Goal: Information Seeking & Learning: Find specific fact

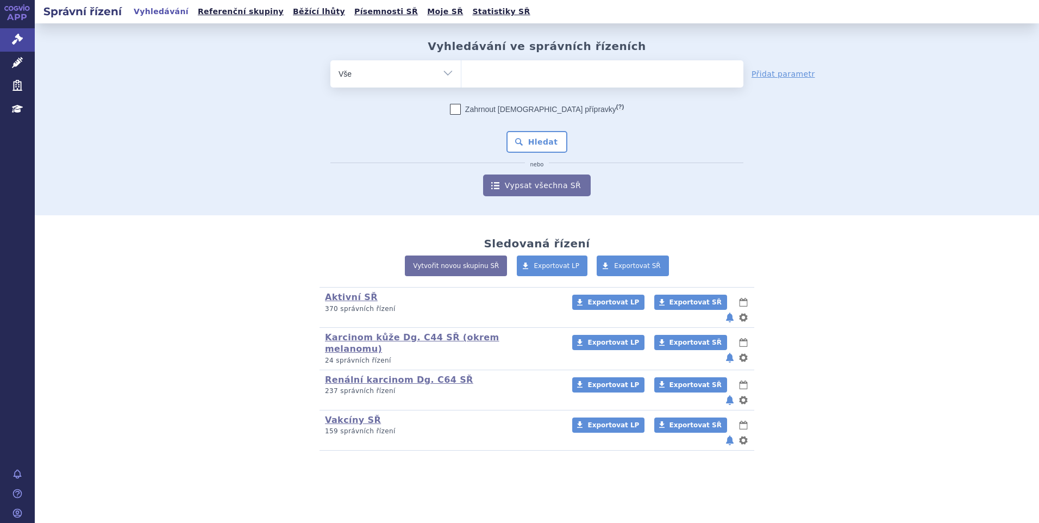
click at [506, 70] on ul at bounding box center [602, 71] width 282 height 23
click at [461, 70] on select at bounding box center [461, 73] width 1 height 27
type input "fu"
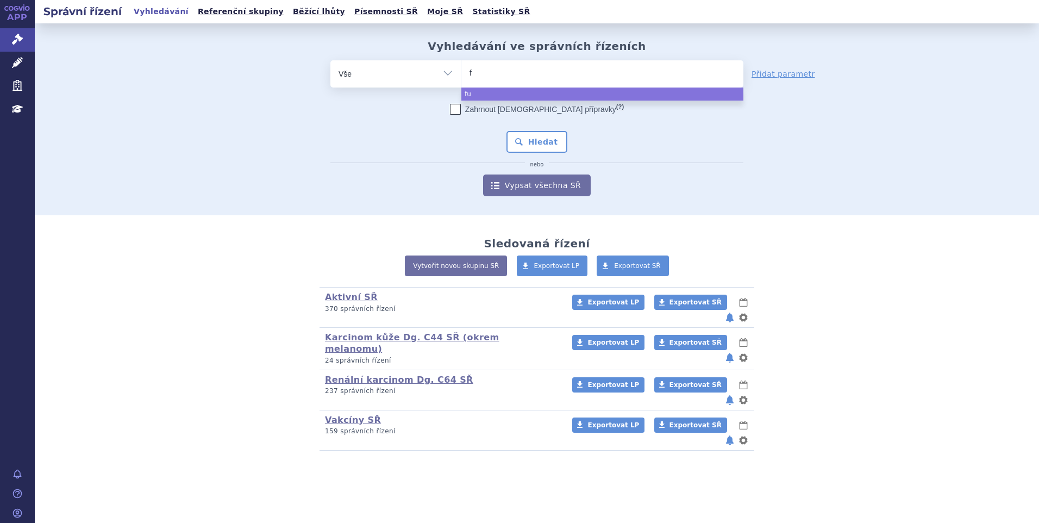
type input "fi"
type input "fil"
type input "filg"
type input "filgol"
type input "filgolim"
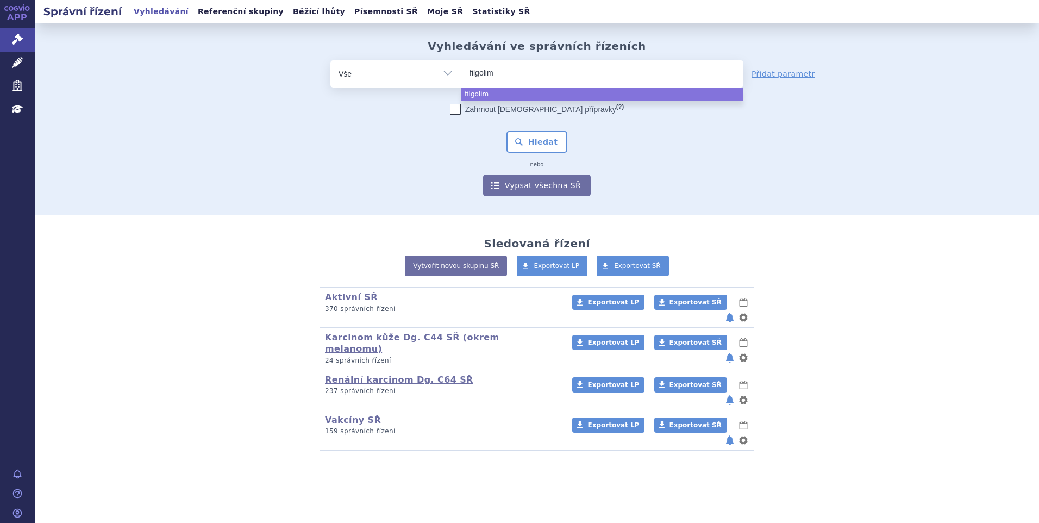
type input "filgolimo"
type input "filgolimod"
select select "filgolimod"
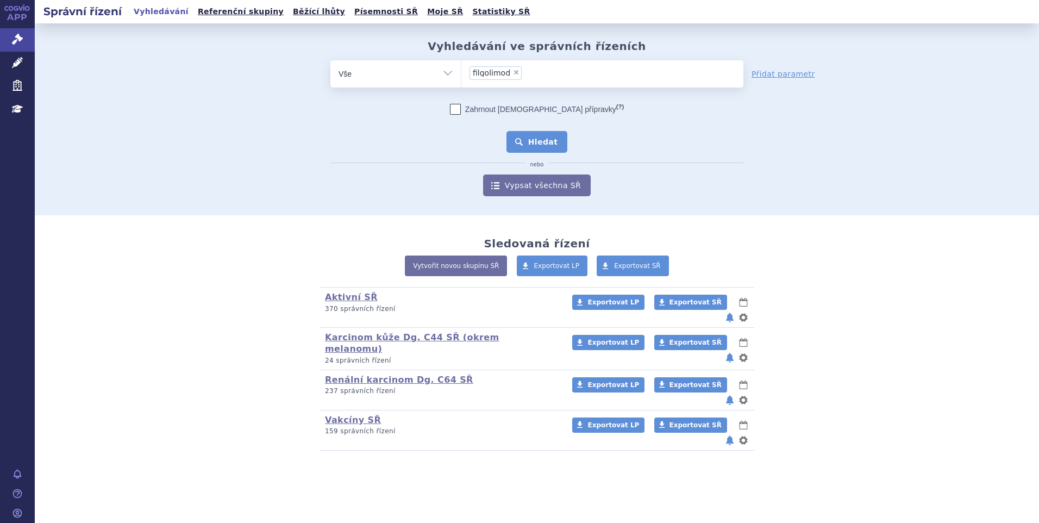
click at [544, 141] on button "Hledat" at bounding box center [536, 142] width 61 height 22
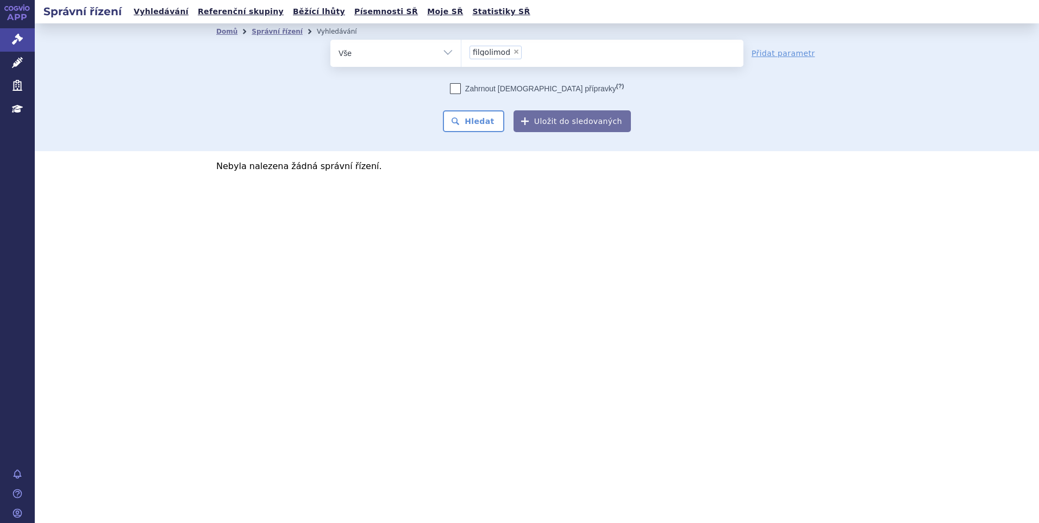
drag, startPoint x: 427, startPoint y: 49, endPoint x: 416, endPoint y: 49, distance: 10.9
click at [427, 49] on select "Vše Spisová značka Typ SŘ Přípravek/SUKL kód Účastník/Držitel" at bounding box center [395, 52] width 130 height 24
click at [492, 51] on span "filgolimod" at bounding box center [491, 52] width 37 height 8
click at [461, 51] on select "filgolimod" at bounding box center [461, 52] width 1 height 27
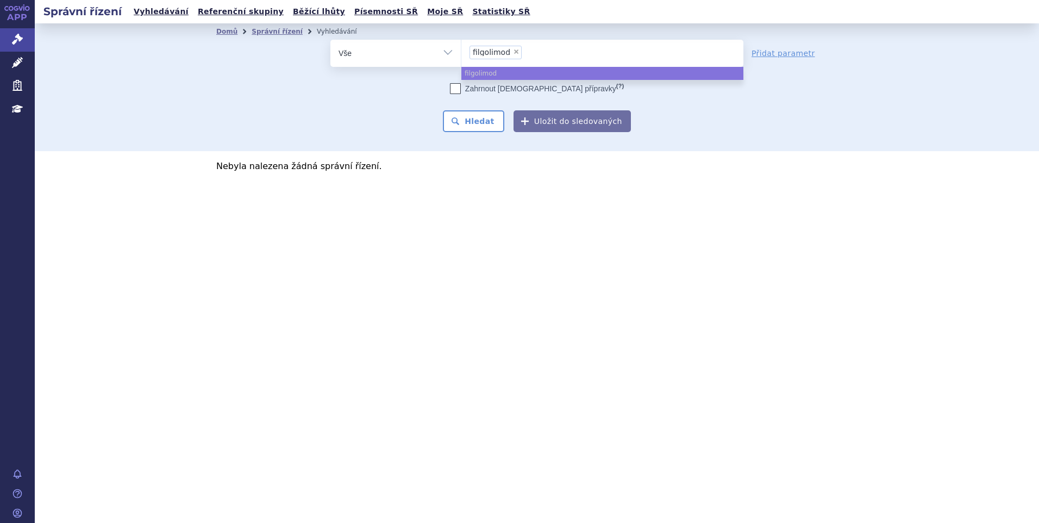
click at [541, 49] on ul "× filgolimod" at bounding box center [602, 52] width 282 height 24
click at [461, 49] on select "filgolimod" at bounding box center [461, 52] width 1 height 27
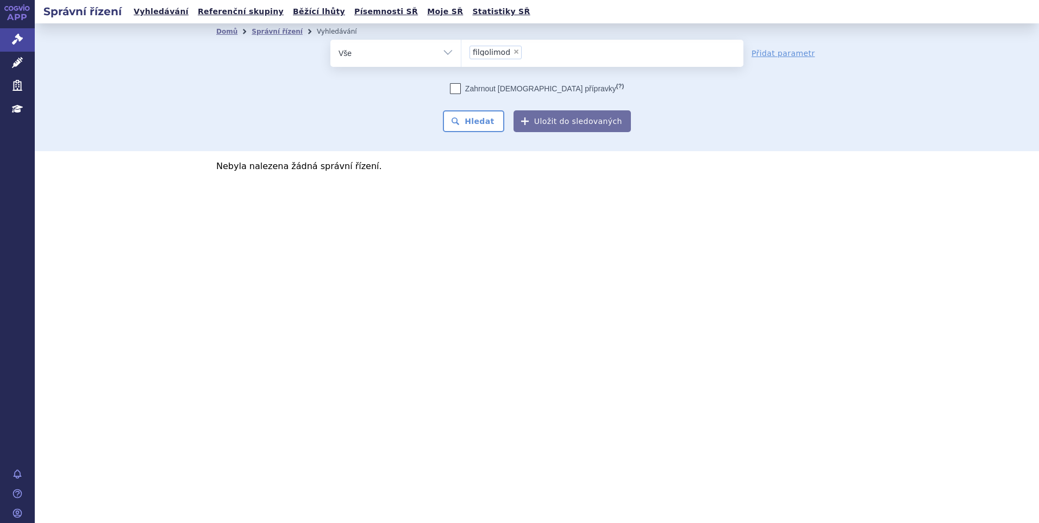
select select
type input "filgolimod"
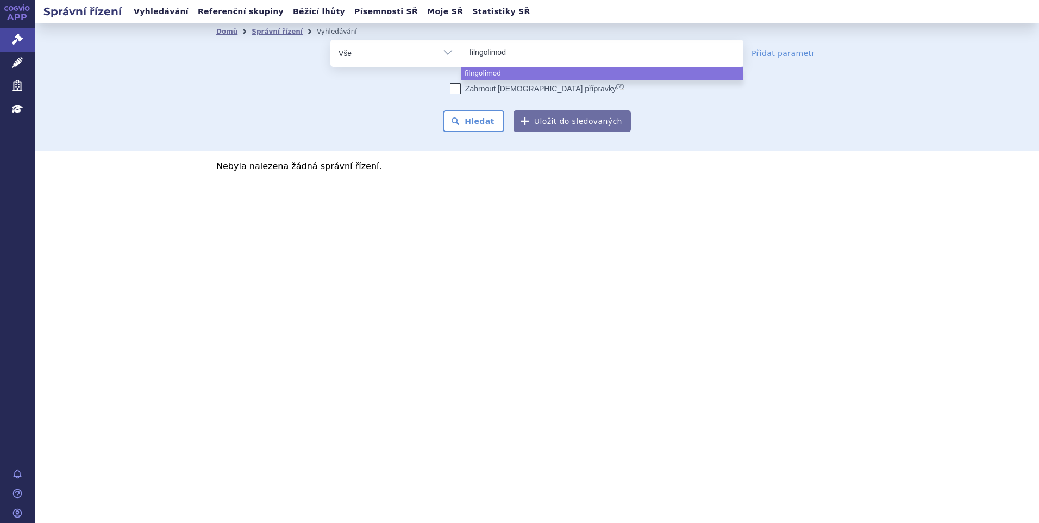
type input "filngolimod"
select select "filngolimod"
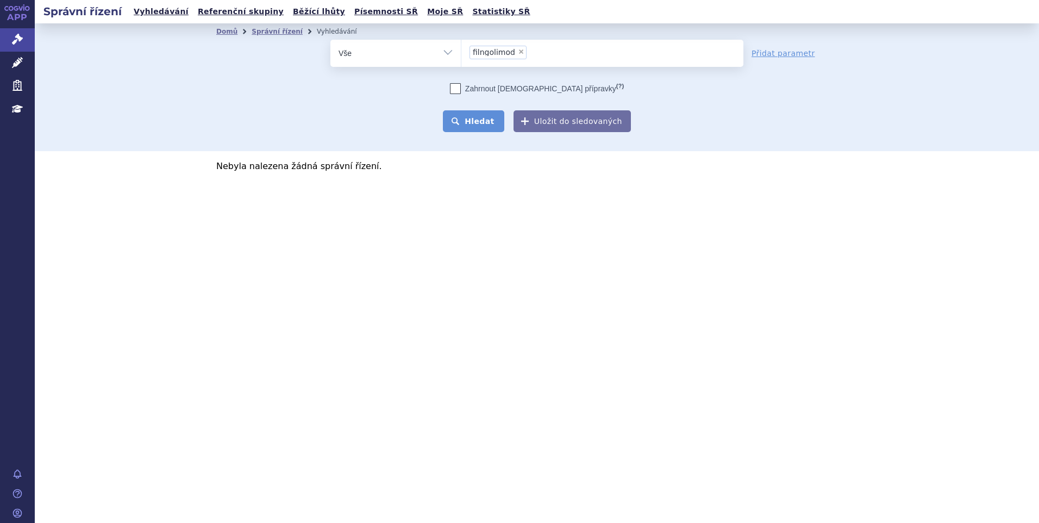
click at [488, 127] on button "Hledat" at bounding box center [473, 121] width 61 height 22
click at [530, 51] on input "filngolimod × filngolimod" at bounding box center [533, 52] width 6 height 14
click at [426, 56] on select "Vše Spisová značka Typ SŘ Přípravek/SUKL kód Účastník/Držitel" at bounding box center [395, 52] width 130 height 24
select select "filter-atc-group"
click at [330, 40] on select "Vše Spisová značka Typ SŘ Přípravek/SUKL kód Účastník/Držitel" at bounding box center [395, 52] width 130 height 24
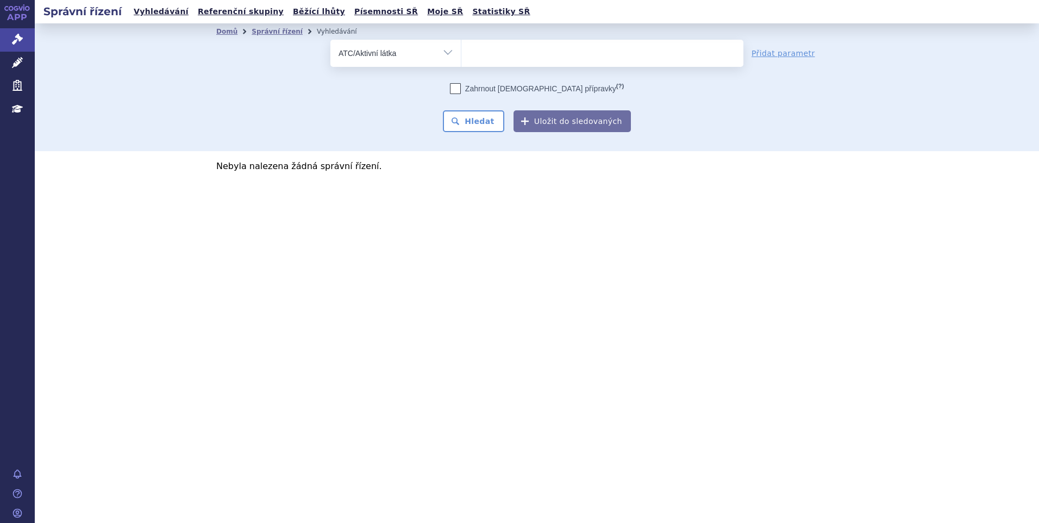
click at [503, 52] on ul at bounding box center [602, 51] width 282 height 23
click at [461, 52] on select at bounding box center [461, 52] width 1 height 27
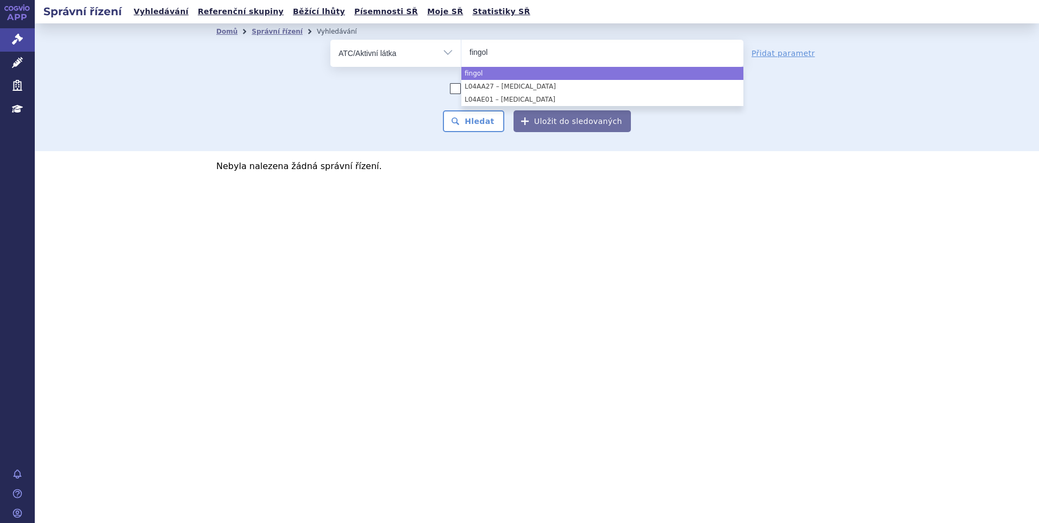
type input "fingol"
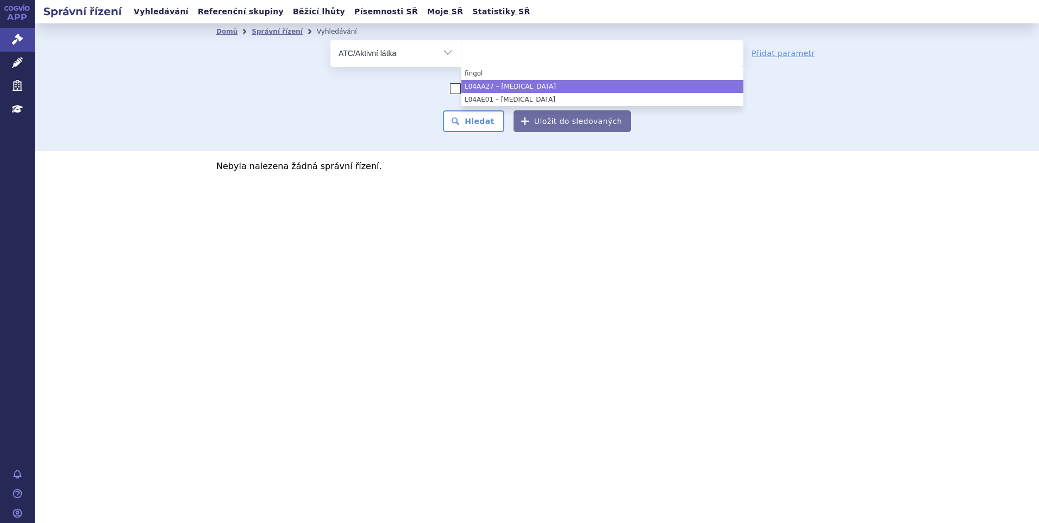
select select "L04AA27"
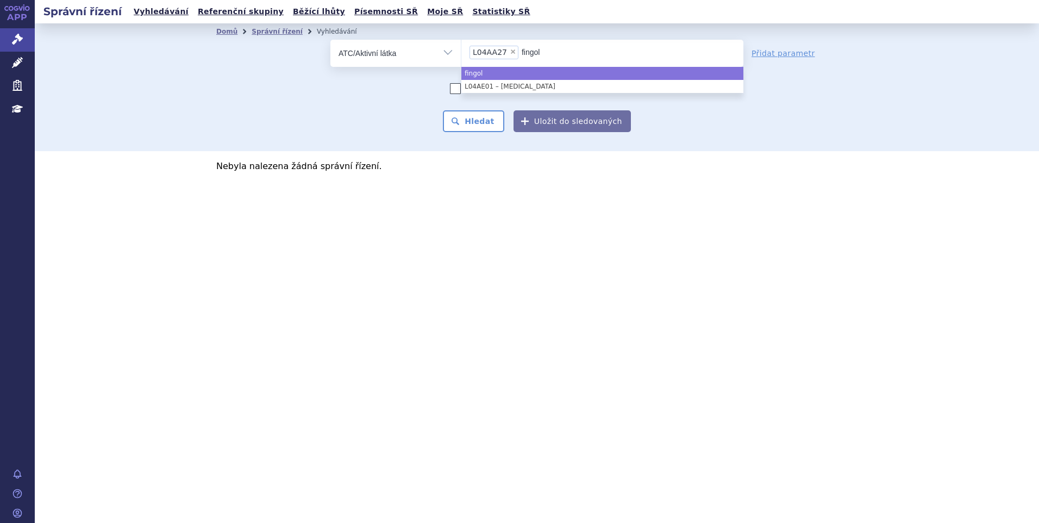
type input "fingol"
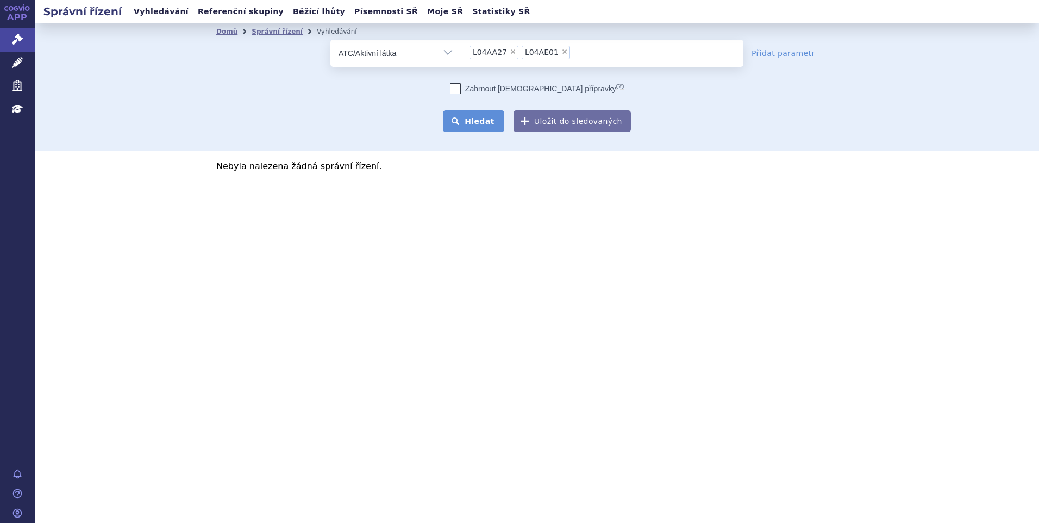
drag, startPoint x: 477, startPoint y: 139, endPoint x: 481, endPoint y: 126, distance: 13.7
click at [478, 135] on div "Domů Správní řízení Vyhledávání Vyhledávání ve správních řízeních odstranit Vše…" at bounding box center [537, 87] width 1004 height 128
click at [481, 125] on button "Hledat" at bounding box center [473, 121] width 61 height 22
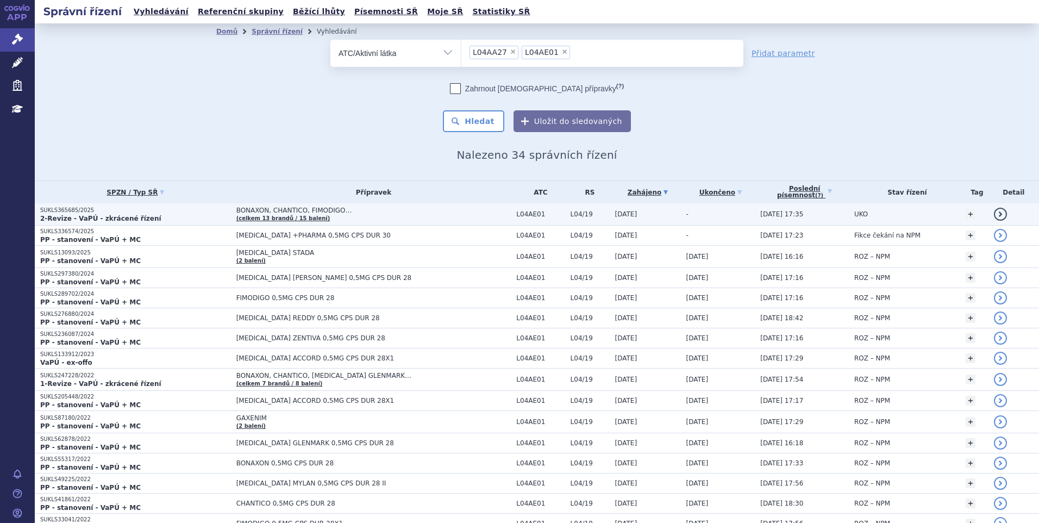
click at [400, 209] on span "BONAXON, CHANTICO, FIMODIGO…" at bounding box center [372, 210] width 272 height 8
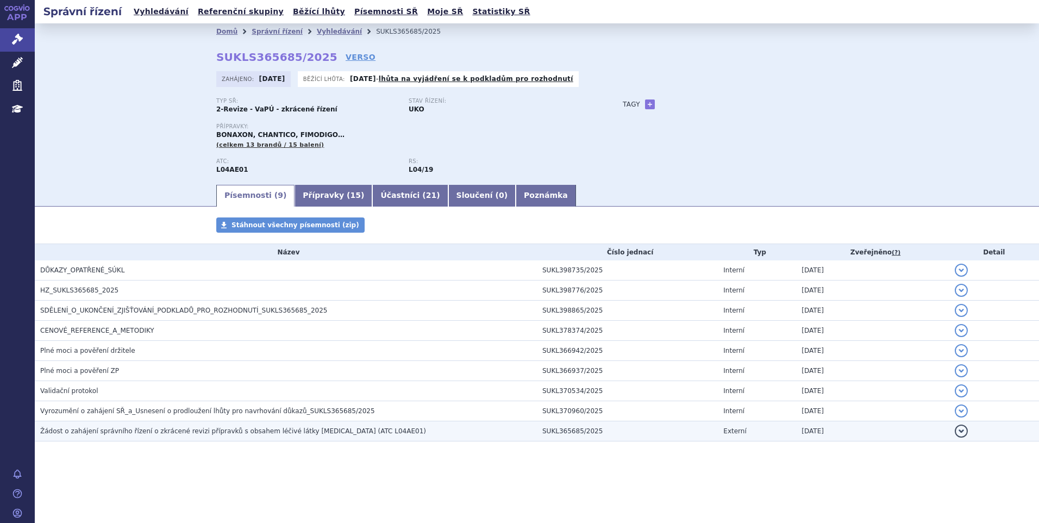
click at [150, 436] on h3 "Žádost o zahájení správního řízení o zkrácené revizi přípravků s obsahem léčivé…" at bounding box center [288, 430] width 497 height 11
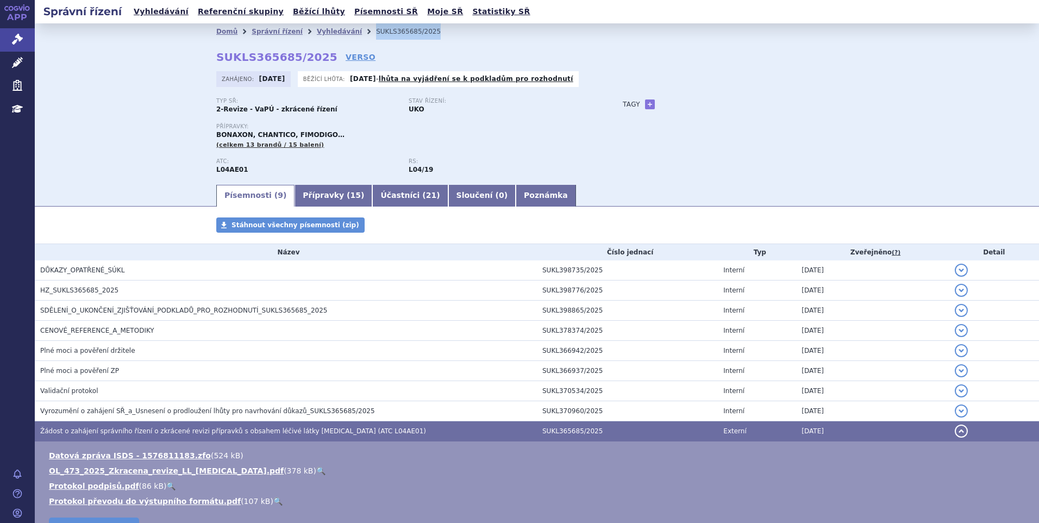
drag, startPoint x: 434, startPoint y: 29, endPoint x: 353, endPoint y: 35, distance: 81.2
click at [353, 35] on ul "Domů Správní řízení Vyhledávání SUKLS365685/2025" at bounding box center [536, 31] width 641 height 16
copy li "SUKLS365685/2025"
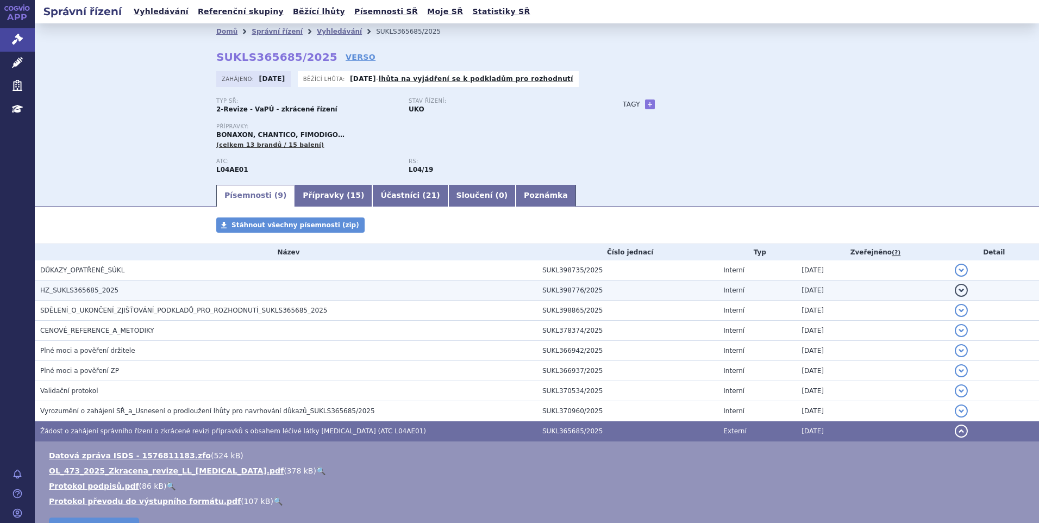
click at [43, 288] on span "HZ_SUKLS365685_2025" at bounding box center [79, 290] width 78 height 8
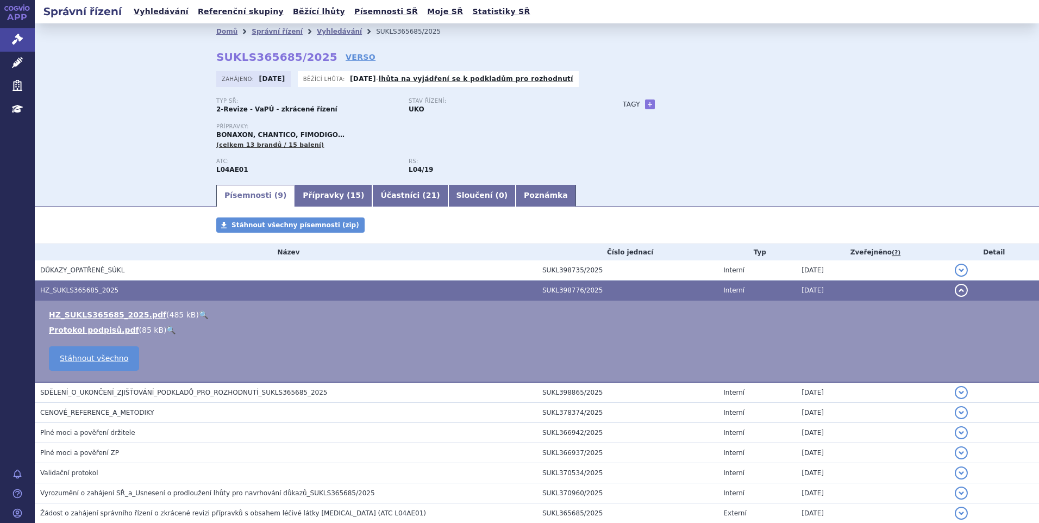
click at [199, 317] on link "🔍" at bounding box center [203, 314] width 9 height 9
click at [318, 31] on link "Vyhledávání" at bounding box center [339, 32] width 45 height 8
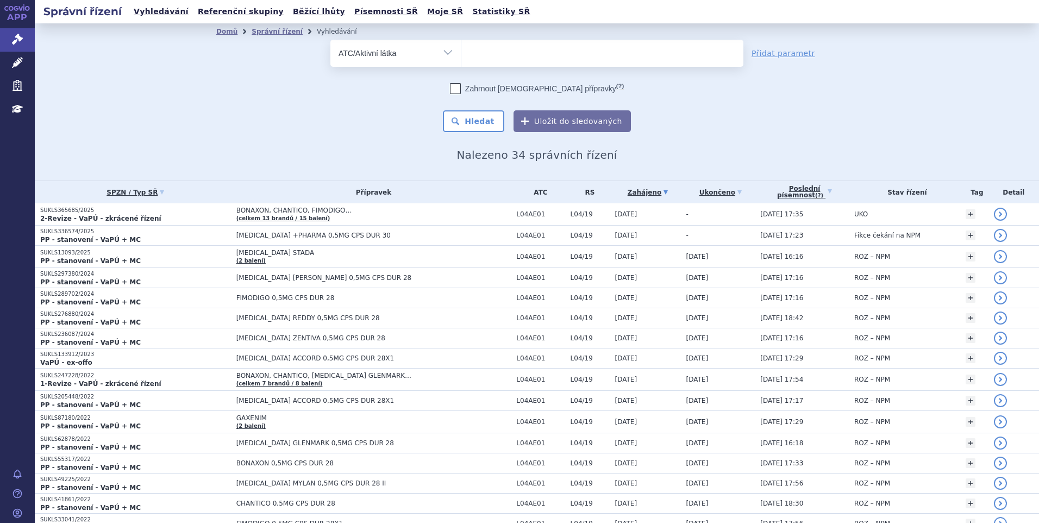
click at [499, 51] on ul at bounding box center [602, 51] width 282 height 23
click at [461, 51] on select at bounding box center [461, 52] width 1 height 27
drag, startPoint x: 453, startPoint y: 48, endPoint x: 416, endPoint y: 49, distance: 37.5
click at [453, 48] on select "Vše Spisová značka Typ SŘ Přípravek/SUKL kód Účastník/Držitel" at bounding box center [395, 52] width 130 height 24
select select "filter-all"
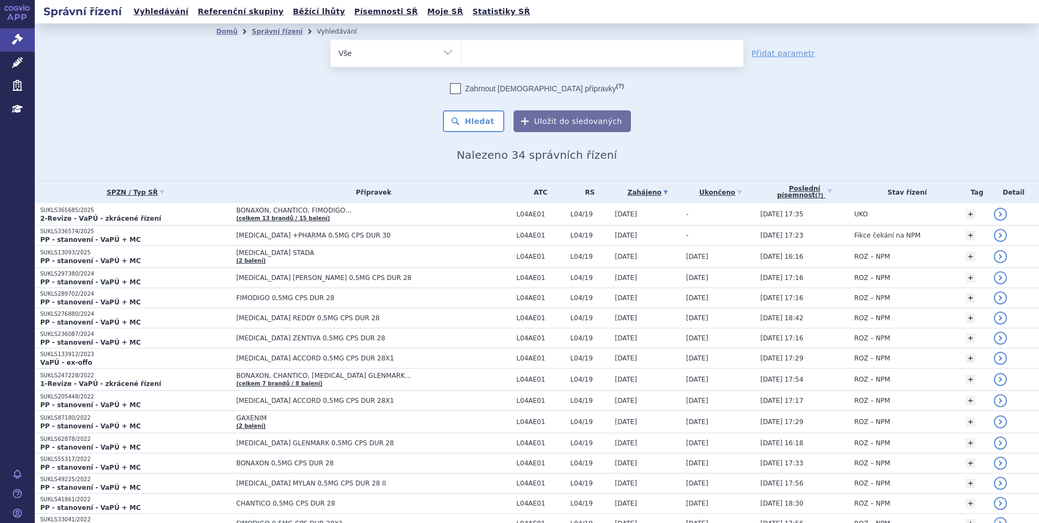
click at [330, 40] on select "Vše Spisová značka Typ SŘ Přípravek/SUKL kód Účastník/Držitel" at bounding box center [395, 52] width 130 height 24
click at [475, 53] on ul at bounding box center [602, 51] width 282 height 23
click at [461, 53] on select at bounding box center [461, 52] width 1 height 27
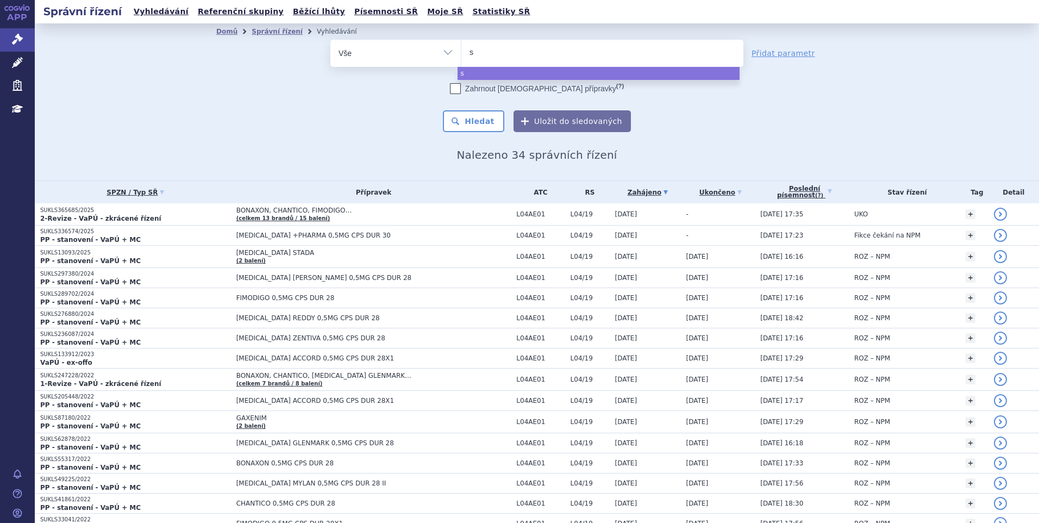
type input "sl"
type input "s"
type input "al"
type input "alu"
type input "aluta"
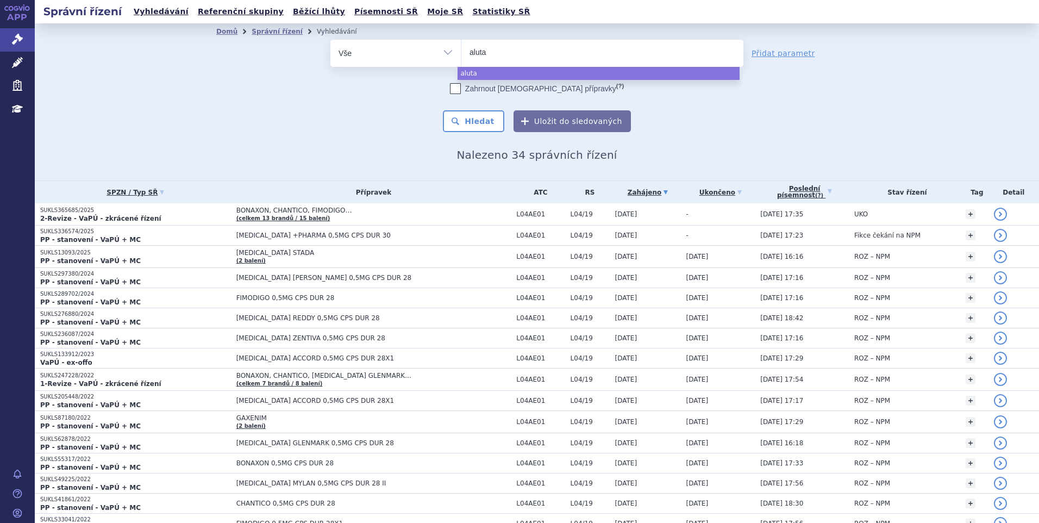
type input "alutar"
type input "alutard"
select select "alutard"
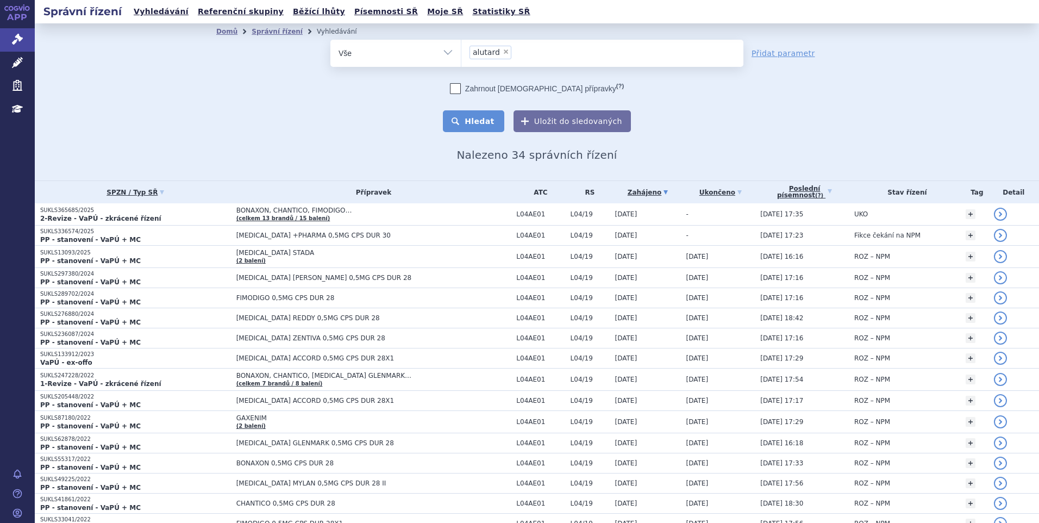
click at [464, 126] on button "Hledat" at bounding box center [473, 121] width 61 height 22
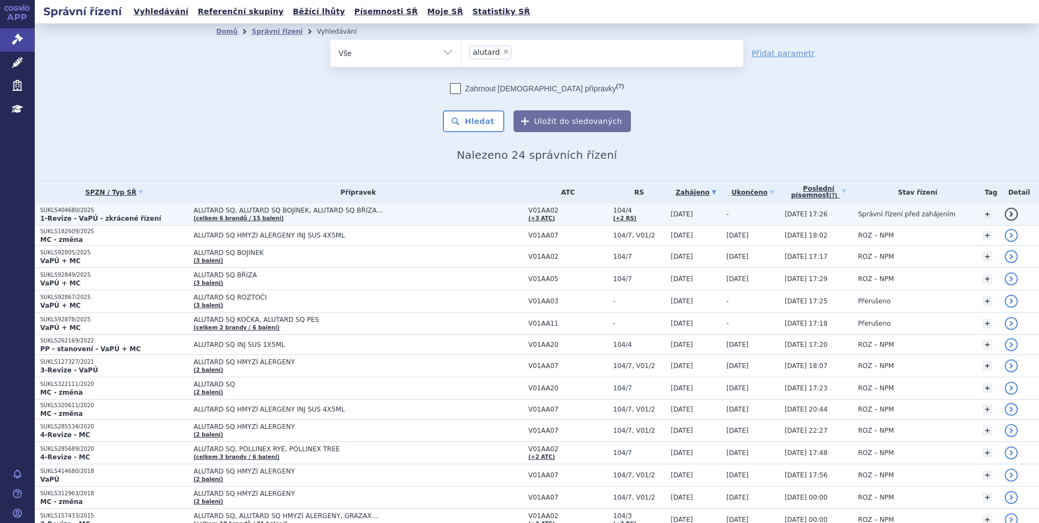
click at [372, 211] on span "ALUTARD SQ, ALUTARD SQ BOJÍNEK, ALUTARD SQ BŘÍZA…" at bounding box center [329, 210] width 272 height 8
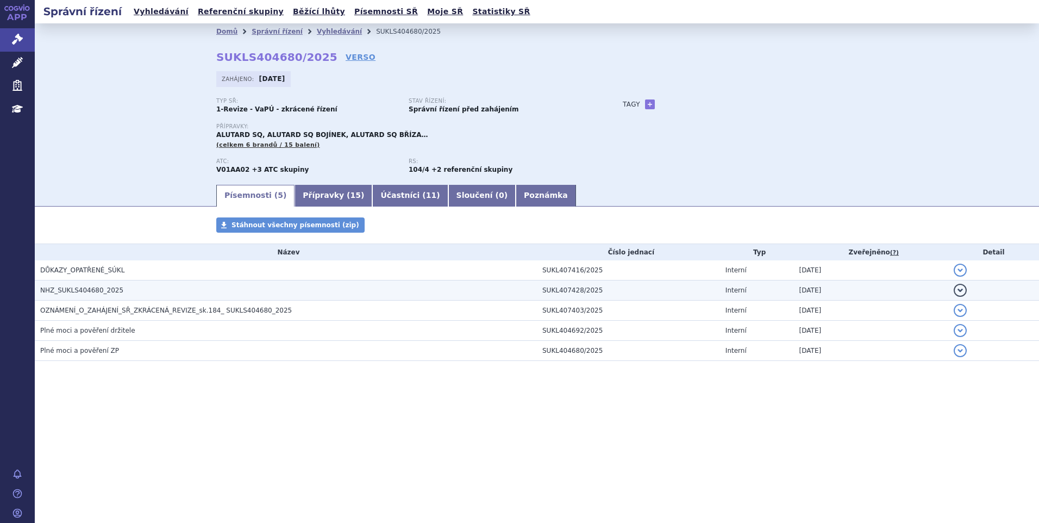
click at [105, 287] on span "NHZ_SUKLS404680_2025" at bounding box center [81, 290] width 83 height 8
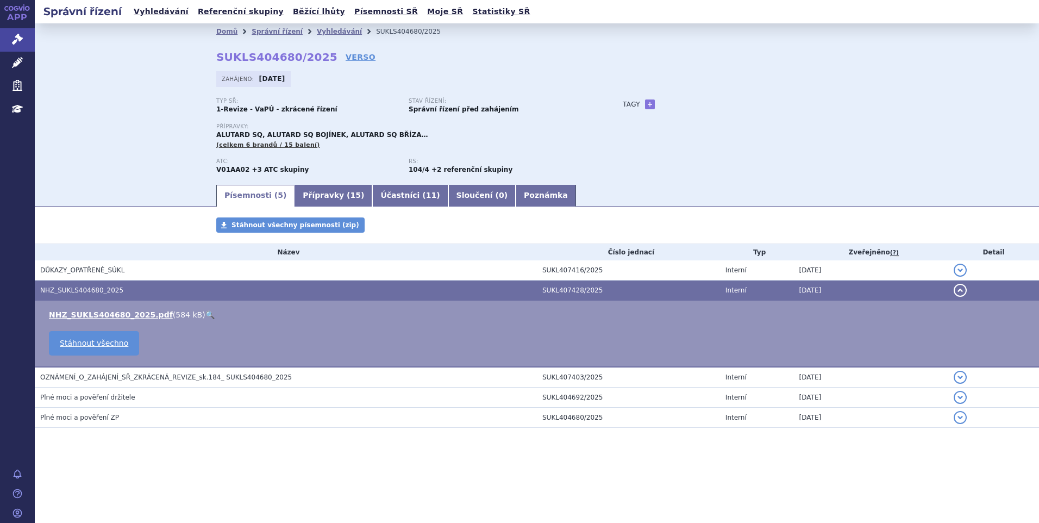
click at [205, 315] on link "🔍" at bounding box center [209, 314] width 9 height 9
click at [286, 29] on link "Správní řízení" at bounding box center [277, 32] width 51 height 8
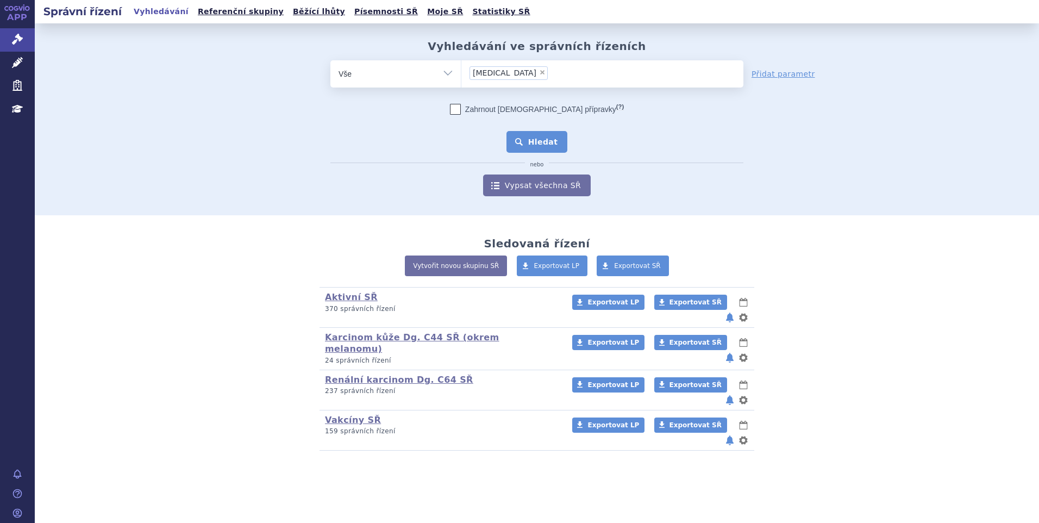
click at [524, 135] on button "Hledat" at bounding box center [536, 142] width 61 height 22
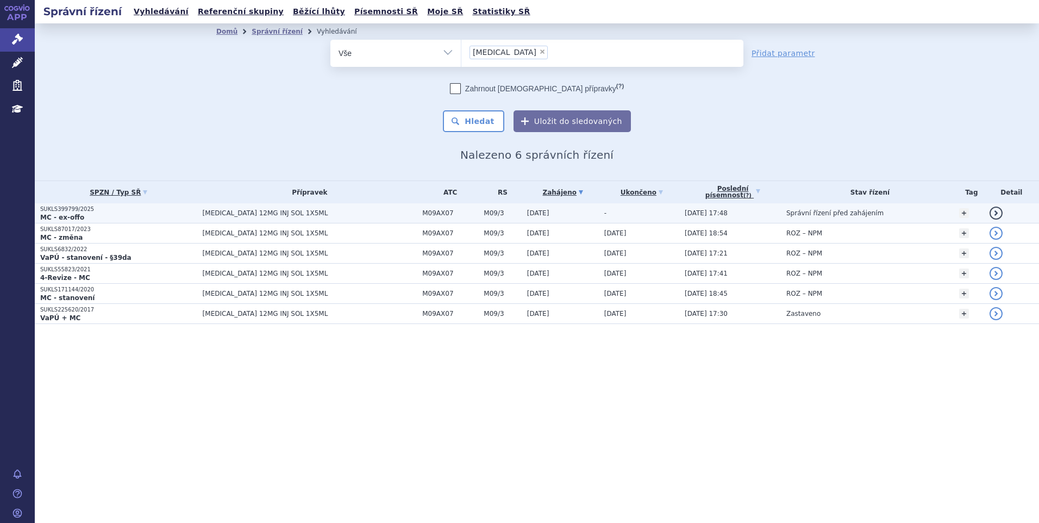
click at [272, 222] on td "[MEDICAL_DATA] 12MG INJ SOL 1X5ML" at bounding box center [307, 213] width 220 height 20
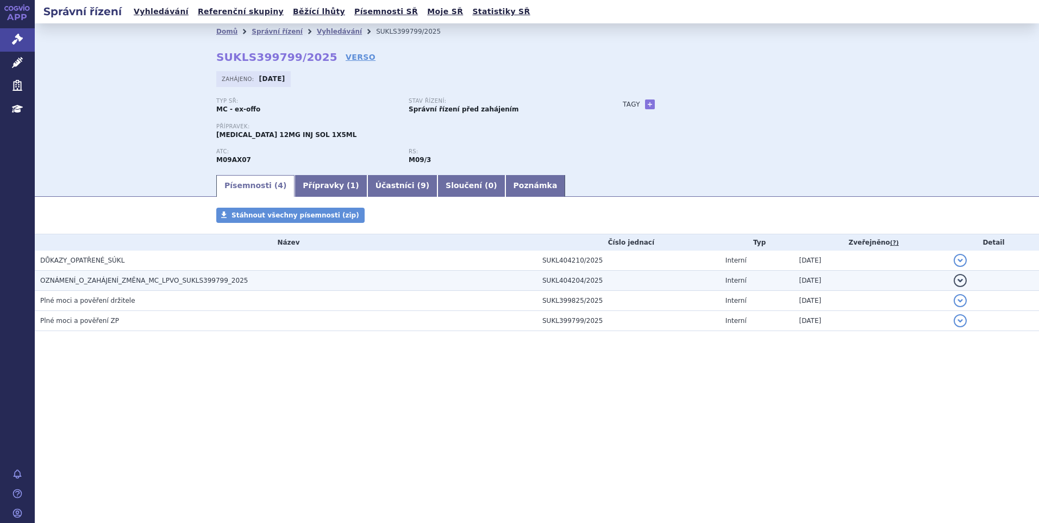
click at [119, 275] on h3 "OZNÁMENÍ_O_ZAHÁJENÍ_ZMĚNA_MC_LPVO_SUKLS399799_2025" at bounding box center [288, 280] width 497 height 11
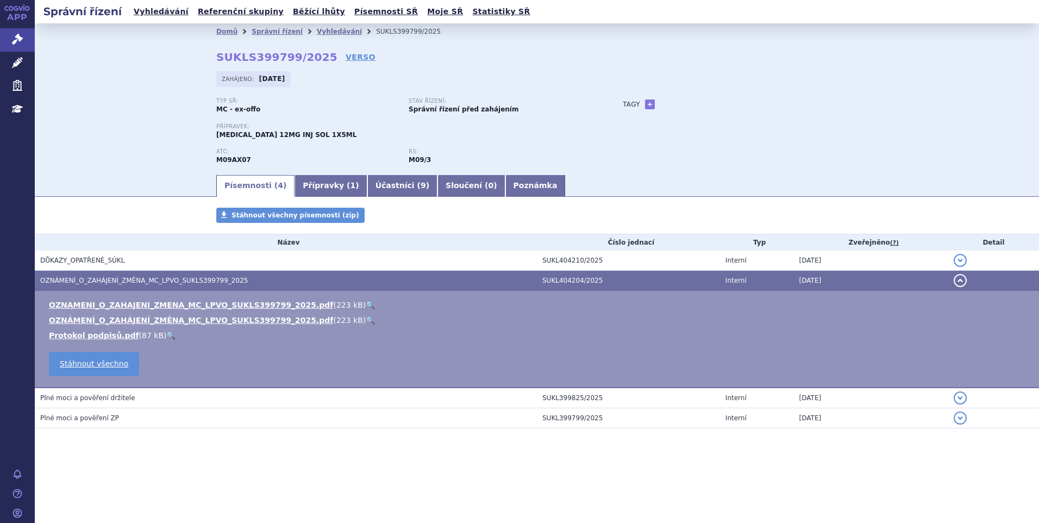
click at [366, 303] on link "🔍" at bounding box center [370, 304] width 9 height 9
click at [277, 33] on link "Správní řízení" at bounding box center [277, 32] width 51 height 8
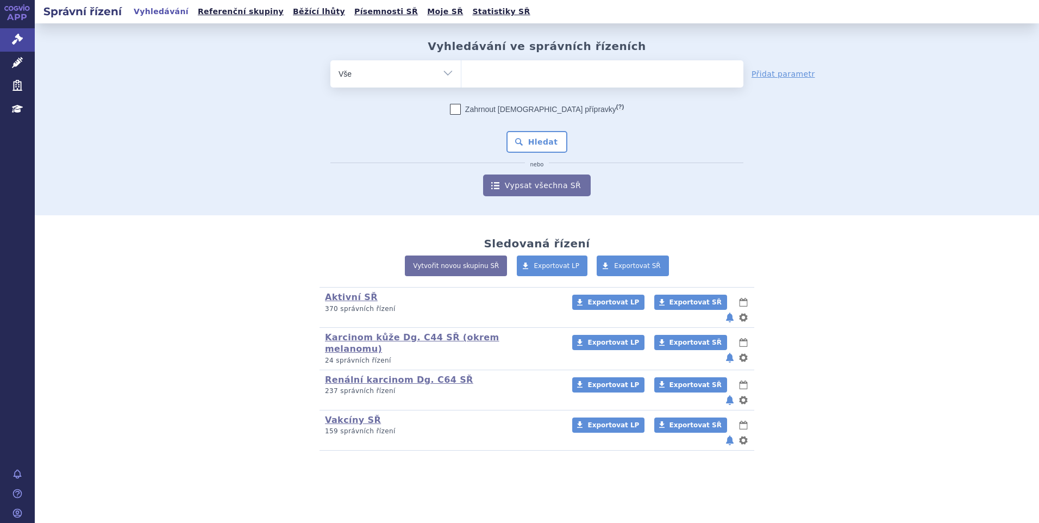
click at [478, 73] on ul at bounding box center [602, 71] width 282 height 23
click at [461, 73] on select at bounding box center [461, 73] width 1 height 27
paste input "PELGRAZ"
type input "PELGRAZ"
select select "PELGRAZ"
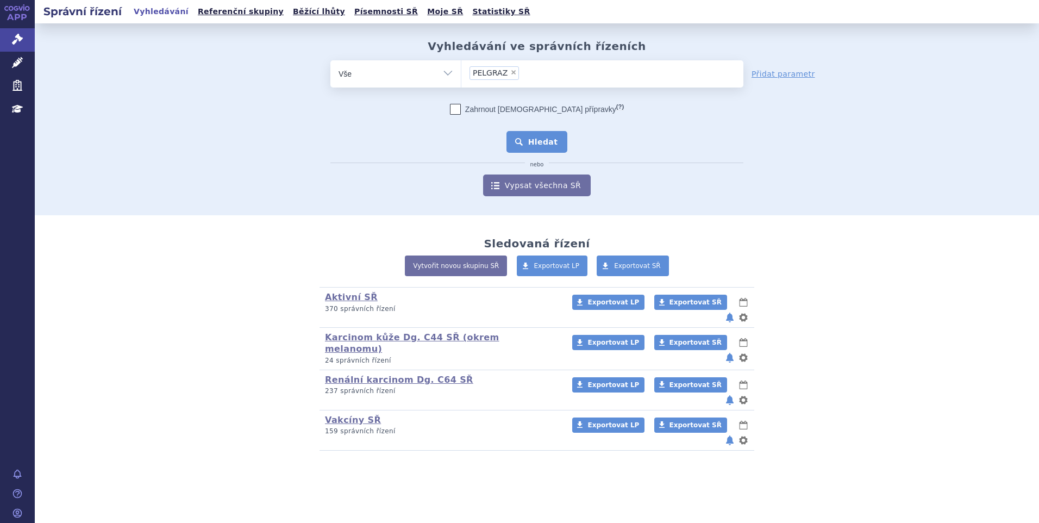
click at [531, 133] on button "Hledat" at bounding box center [536, 142] width 61 height 22
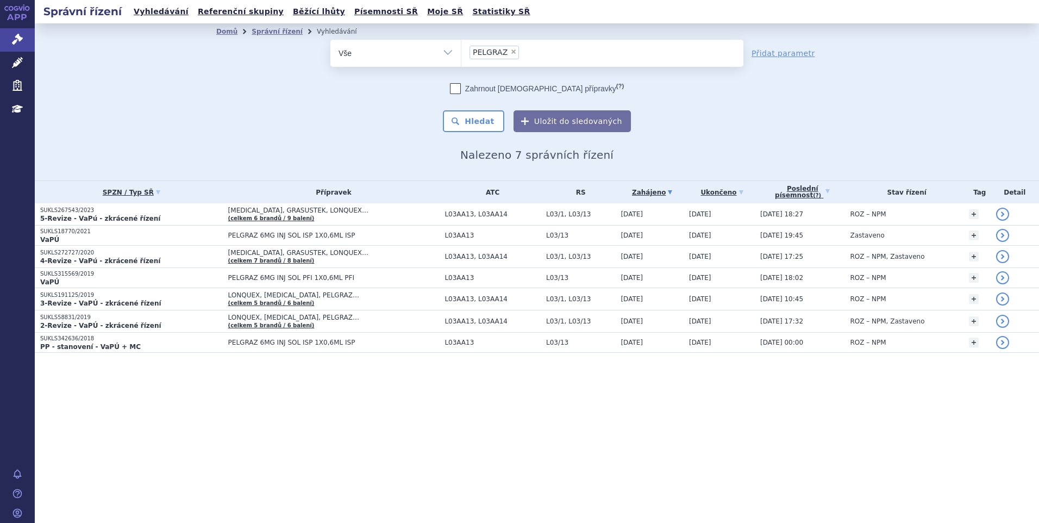
click at [510, 51] on span "×" at bounding box center [513, 51] width 7 height 7
click at [461, 51] on select "PELGRAZ" at bounding box center [461, 52] width 1 height 27
select select
click at [510, 51] on ul at bounding box center [602, 51] width 282 height 23
click at [461, 51] on select "PELGRAZ" at bounding box center [461, 52] width 1 height 27
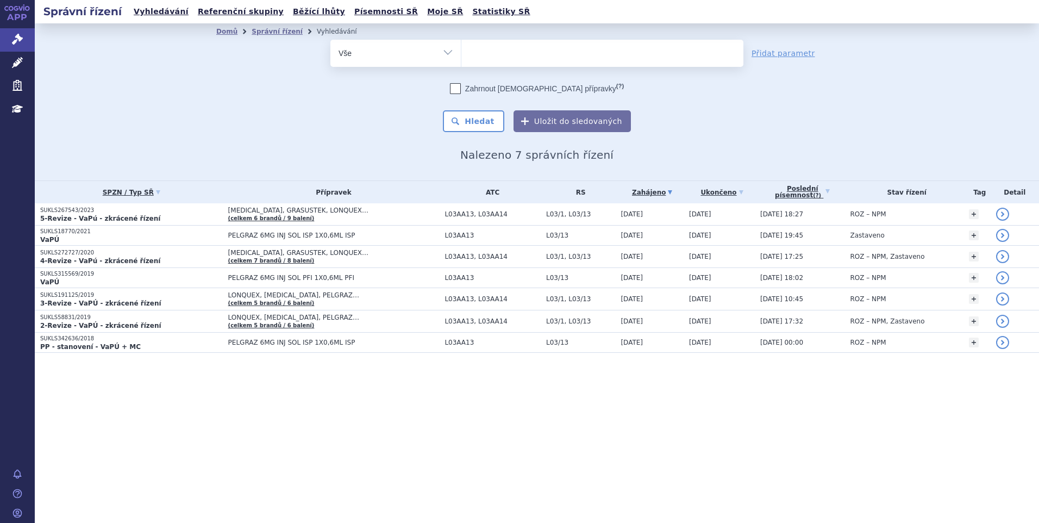
paste input "MOUNJARO"
type input "MOUNJARO"
select select "MOUNJARO"
click at [493, 118] on button "Hledat" at bounding box center [473, 121] width 61 height 22
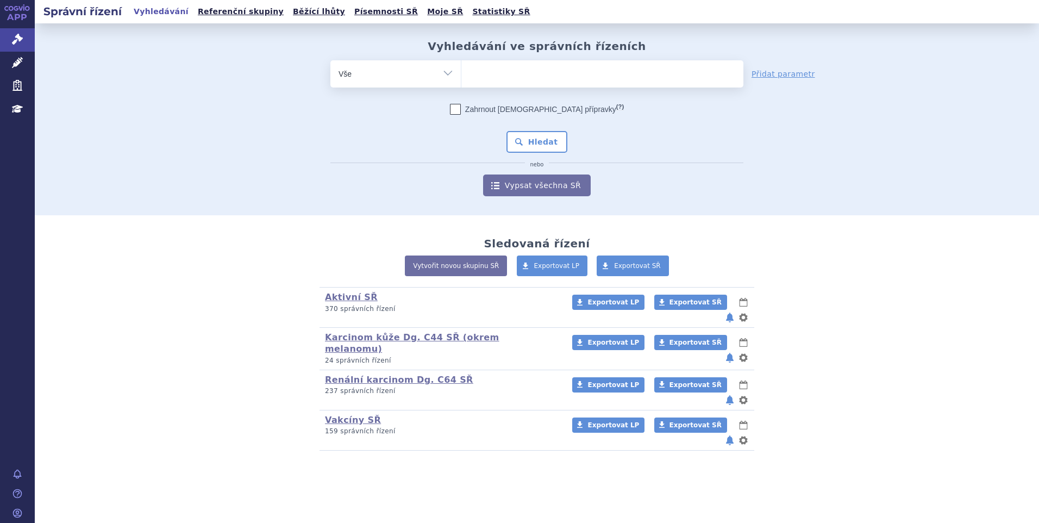
click at [481, 71] on ul at bounding box center [602, 71] width 282 height 23
click at [461, 71] on select at bounding box center [461, 73] width 1 height 27
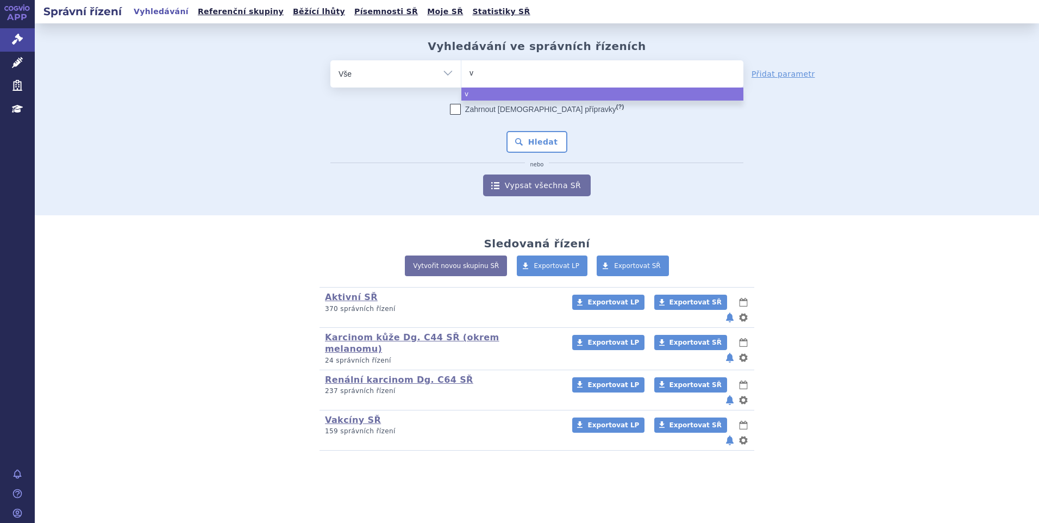
type input "vy"
type input "vyu"
type input "vyura"
select select "vyura"
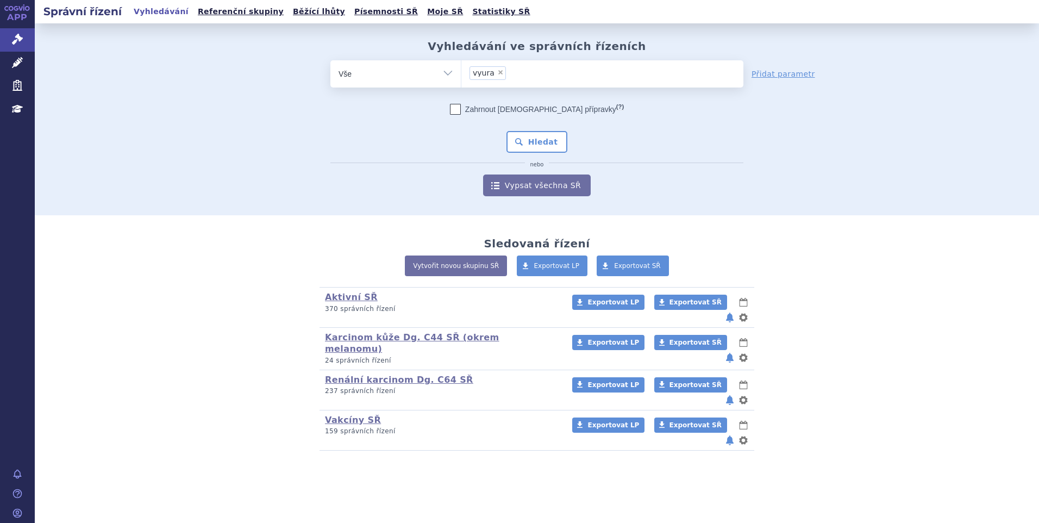
type input "vyura"
select select
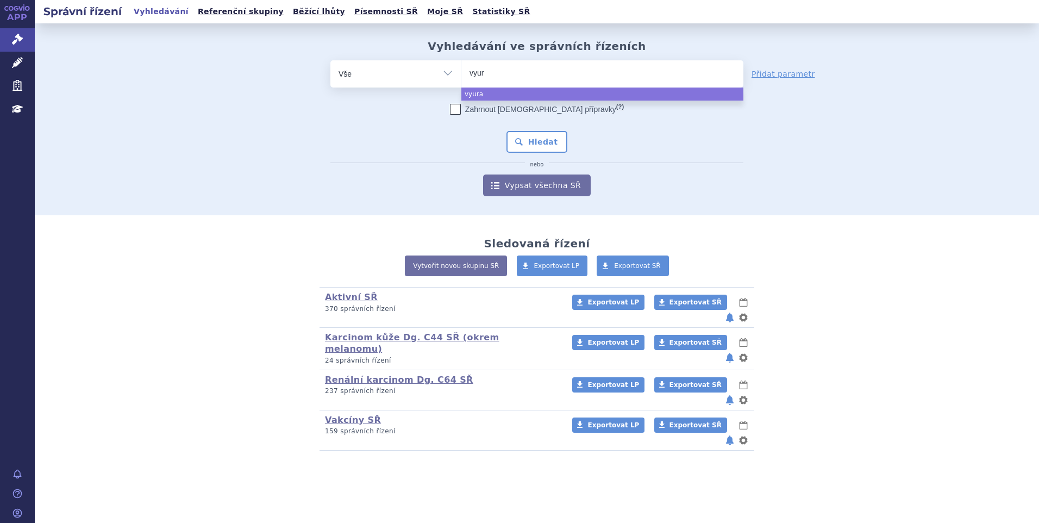
type input "vyu"
type input "vy"
type input "vydu"
type input "vydur"
type input "vydura"
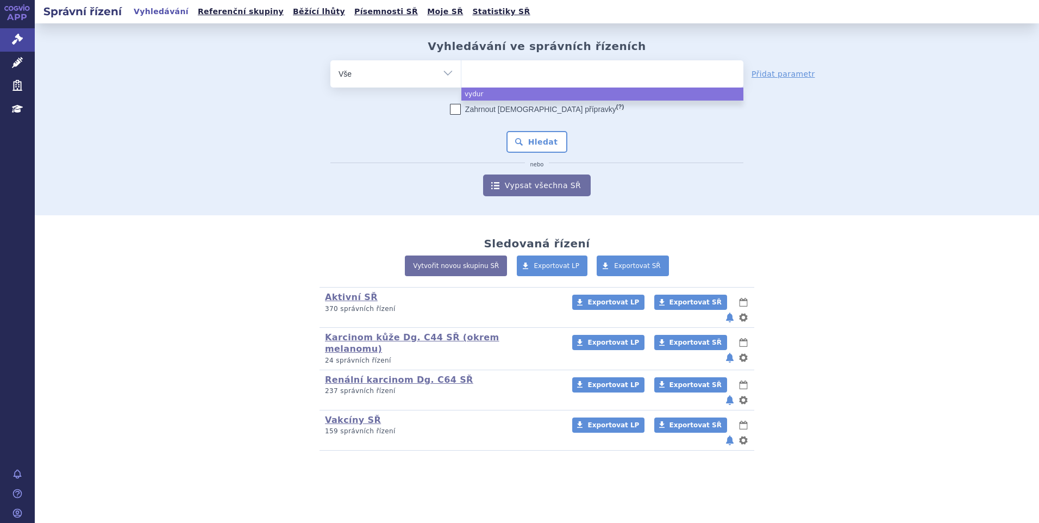
select select "vydura"
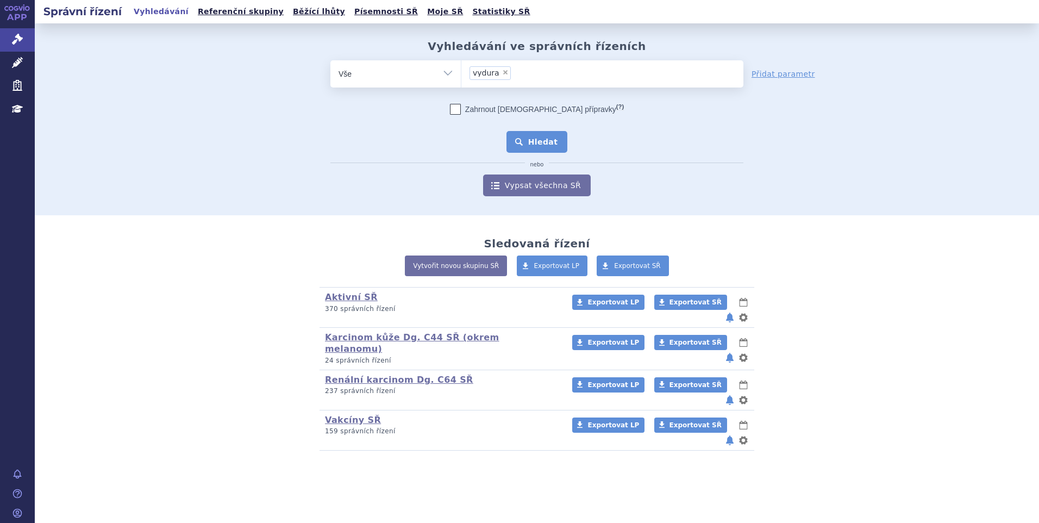
click at [535, 145] on button "Hledat" at bounding box center [536, 142] width 61 height 22
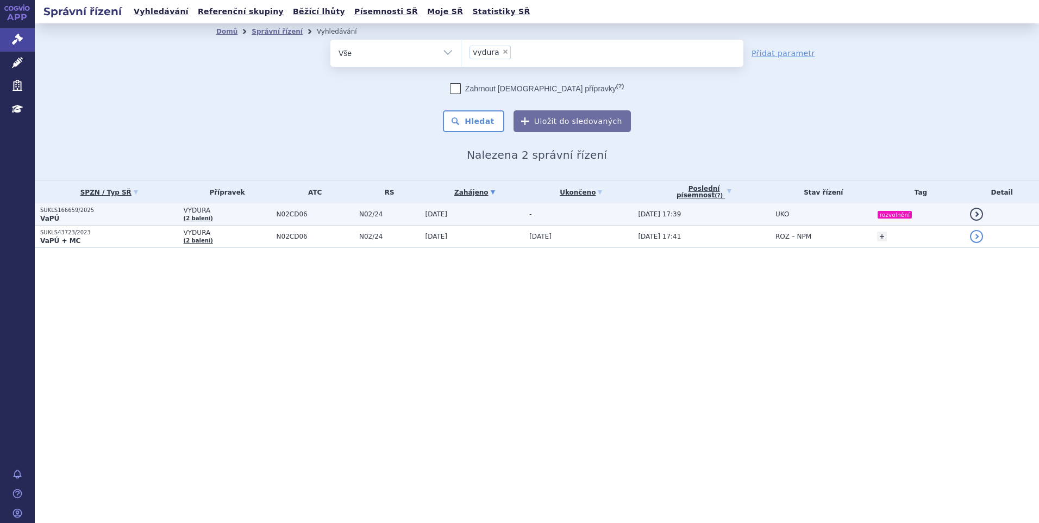
click at [481, 215] on td "[DATE]" at bounding box center [471, 214] width 104 height 22
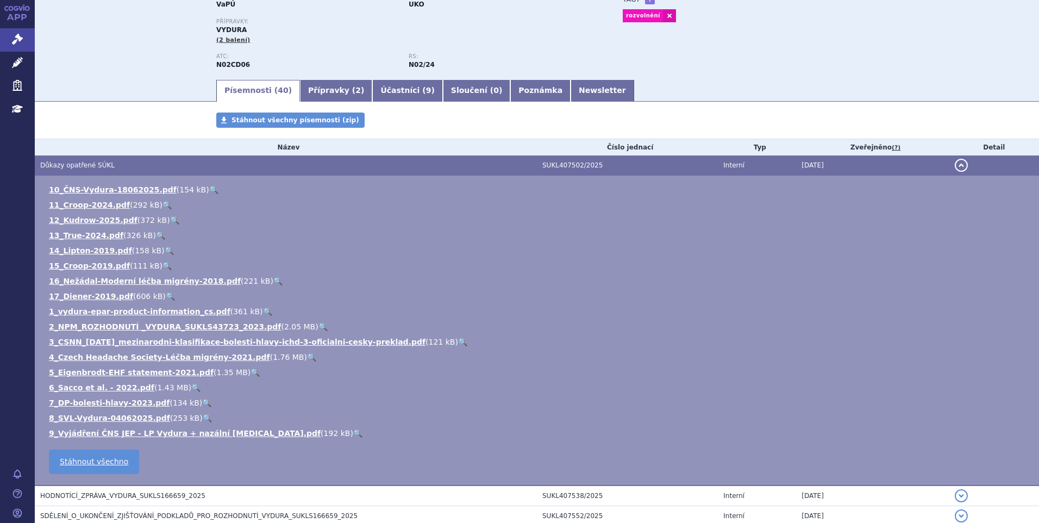
scroll to position [217, 0]
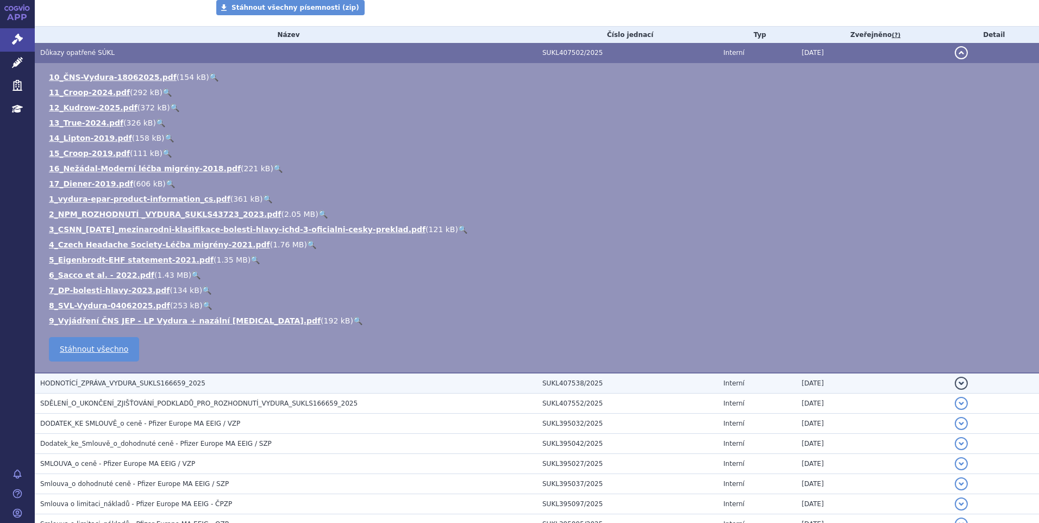
click at [68, 384] on span "HODNOTÍCÍ_ZPRÁVA_VYDURA_SUKLS166659_2025" at bounding box center [122, 383] width 165 height 8
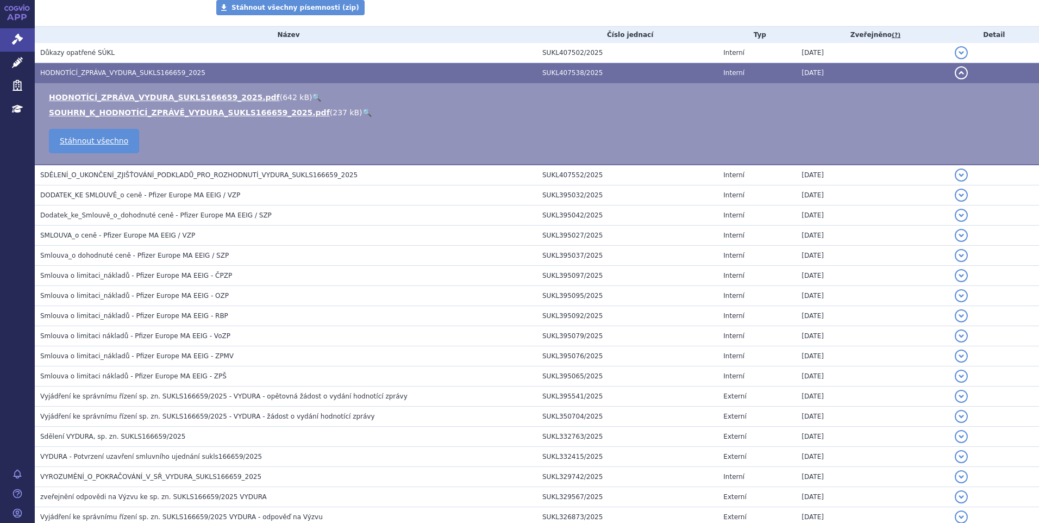
click at [312, 95] on link "🔍" at bounding box center [316, 97] width 9 height 9
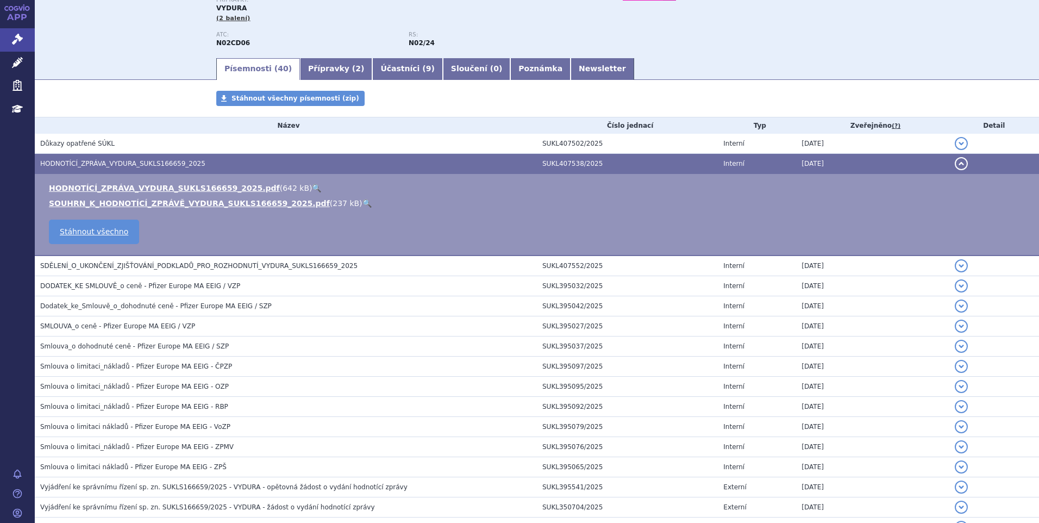
scroll to position [0, 0]
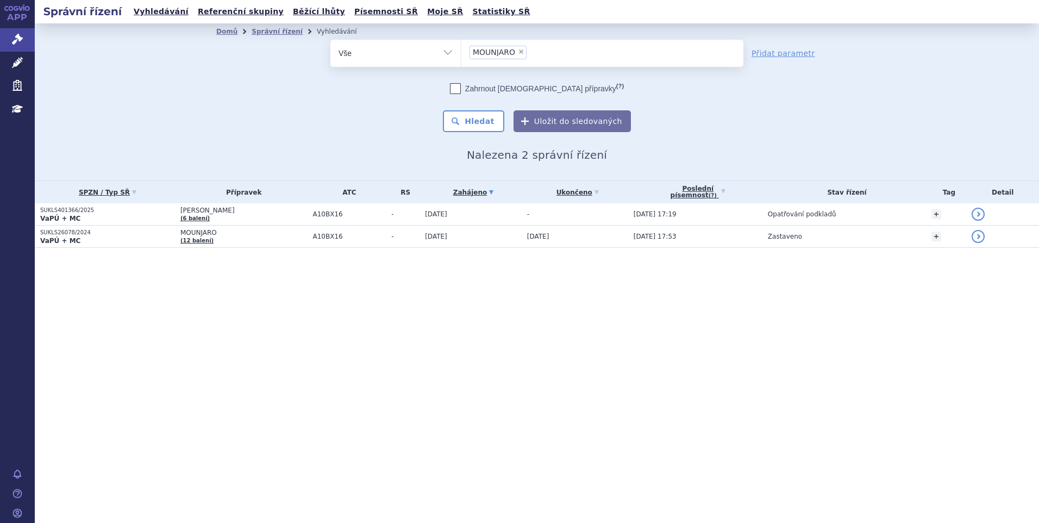
click at [307, 213] on span "[PERSON_NAME]" at bounding box center [243, 210] width 127 height 8
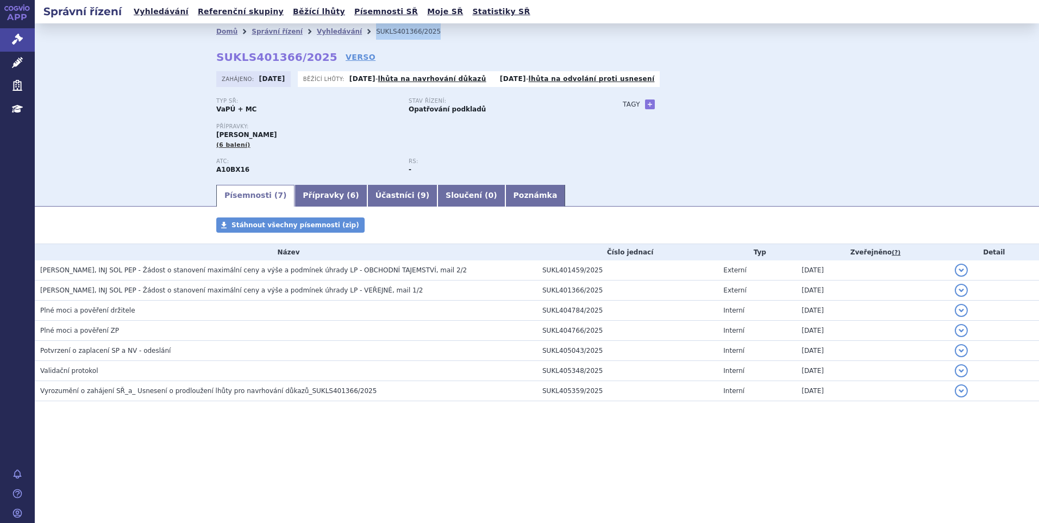
drag, startPoint x: 450, startPoint y: 31, endPoint x: 350, endPoint y: 36, distance: 99.5
click at [350, 36] on ul "Domů Správní řízení Vyhledávání SUKLS401366/2025" at bounding box center [536, 31] width 641 height 16
copy ul "Vyhledávání SUKLS401366/2025"
click at [275, 32] on link "Správní řízení" at bounding box center [277, 32] width 51 height 8
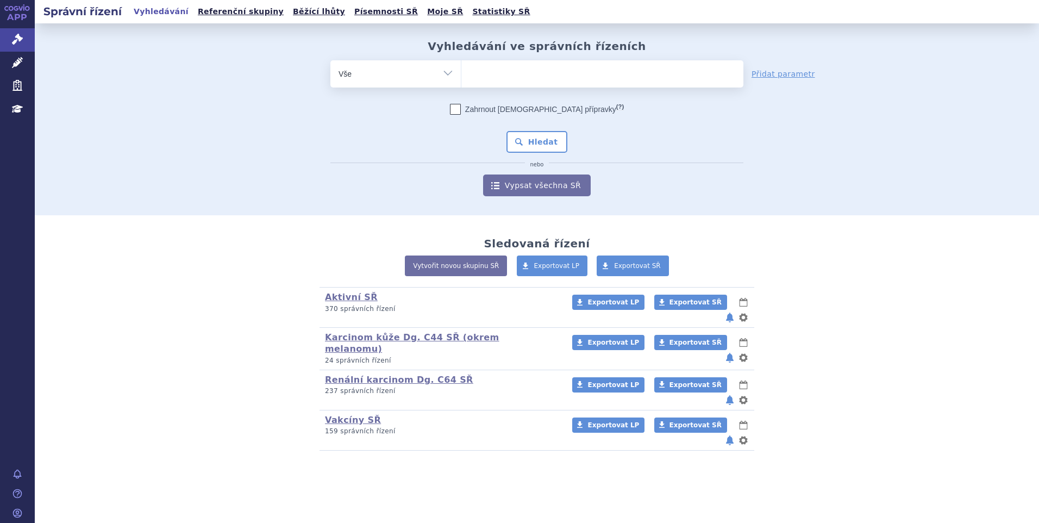
click at [478, 73] on ul at bounding box center [602, 71] width 282 height 23
click at [461, 73] on select at bounding box center [461, 73] width 1 height 27
type input "op"
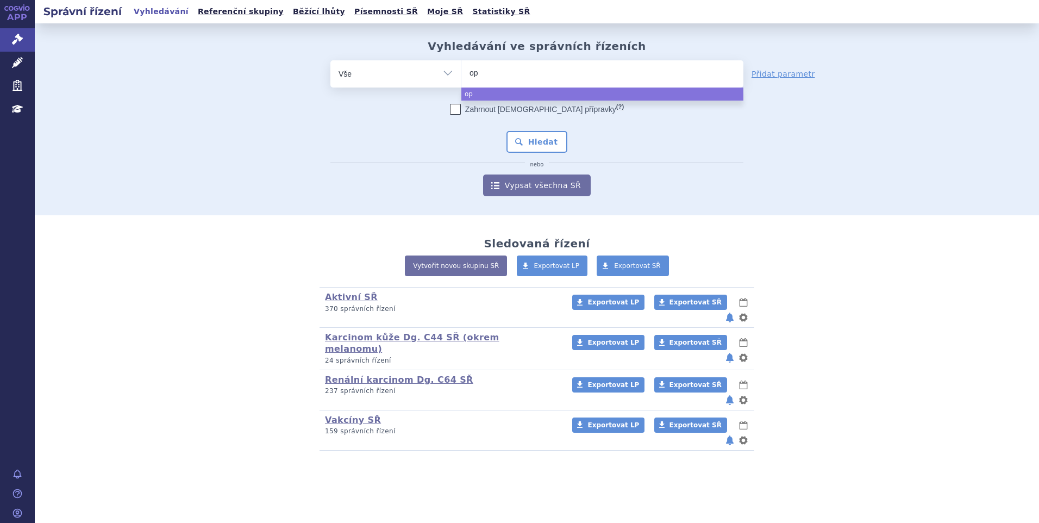
type input "opd"
type input "opdiv"
type input "opdivo"
select select "opdivo"
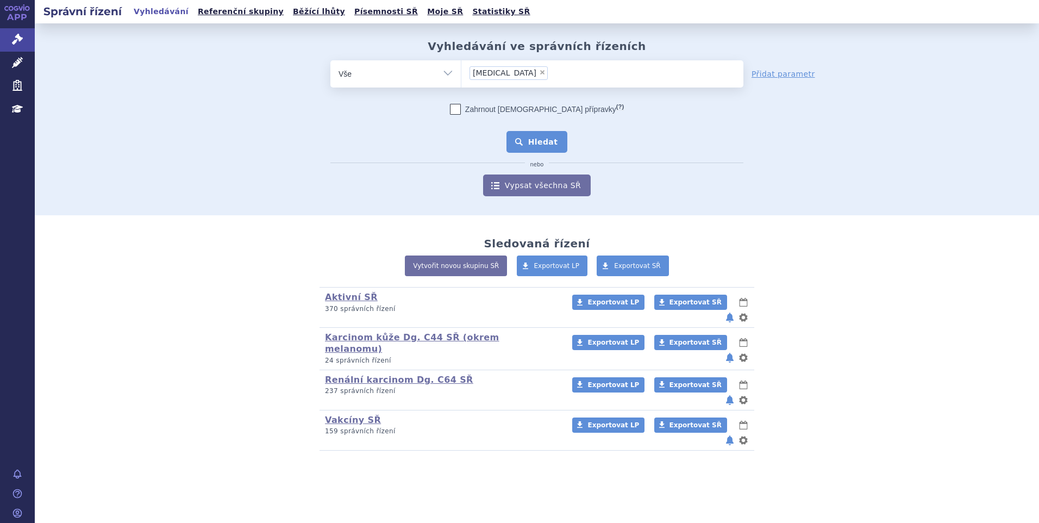
click at [523, 139] on button "Hledat" at bounding box center [536, 142] width 61 height 22
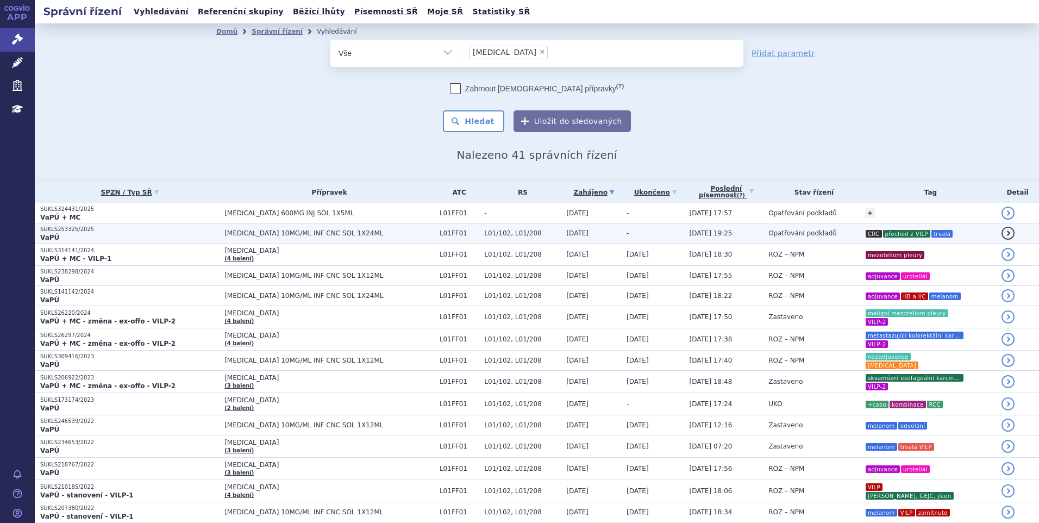
click at [523, 235] on span "L01/102, L01/208" at bounding box center [522, 233] width 77 height 8
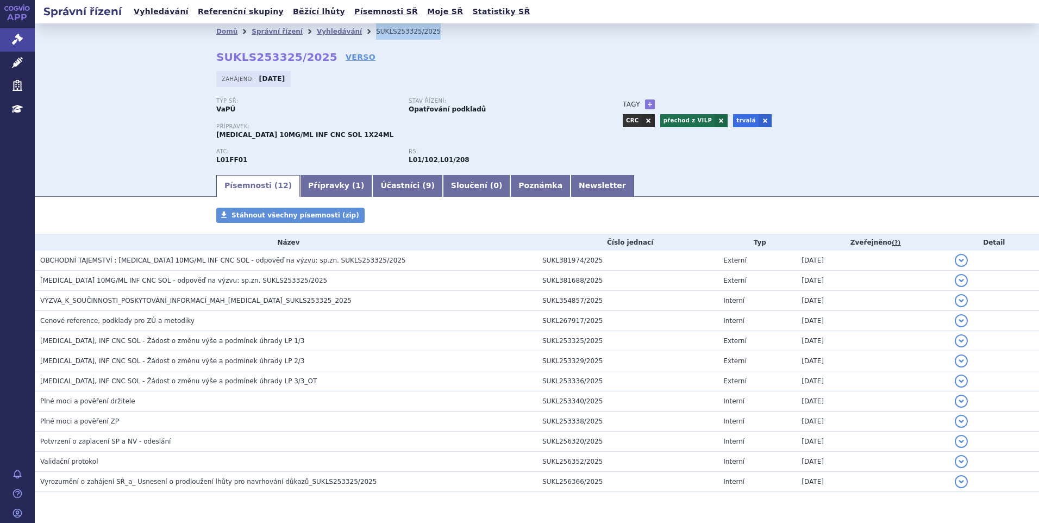
drag, startPoint x: 406, startPoint y: 30, endPoint x: 350, endPoint y: 33, distance: 56.0
click at [350, 33] on ul "Domů Správní řízení Vyhledávání SUKLS253325/2025" at bounding box center [536, 31] width 641 height 16
copy ul "Vyhledávání SUKLS253325/2025"
click at [570, 177] on link "Newsletter" at bounding box center [602, 186] width 64 height 22
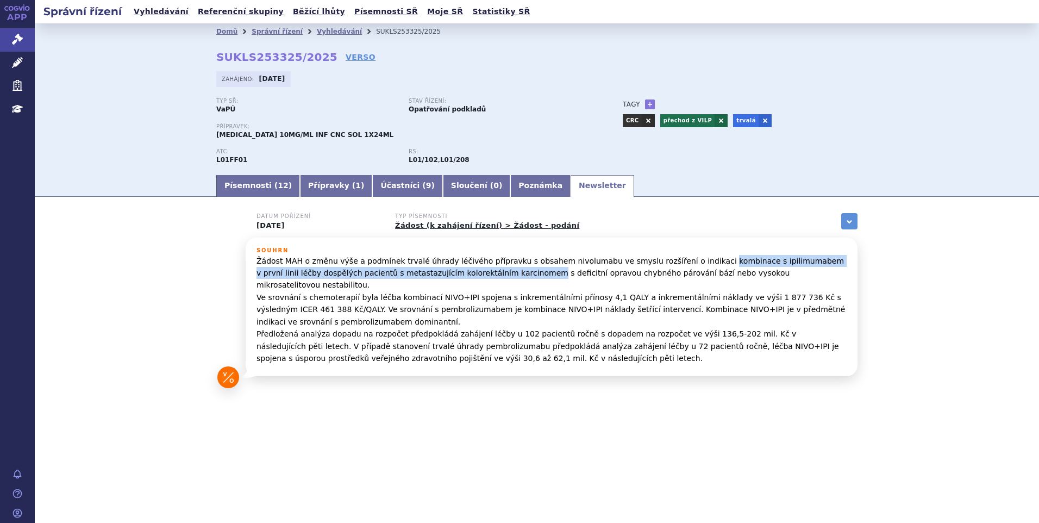
drag, startPoint x: 678, startPoint y: 261, endPoint x: 467, endPoint y: 275, distance: 211.2
click at [467, 275] on p "Žádost MAH o změnu výše a podmínek trvalé úhrady léčivého přípravku s obsahem n…" at bounding box center [551, 310] width 590 height 110
copy p "kombinace s ipilimumabem v první linii léčby dospělých pacientů s metastazující…"
